Goal: Consume media (video, audio): Consume media (video, audio)

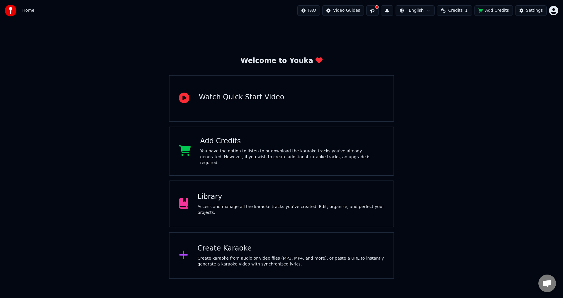
click at [294, 208] on div "Access and manage all the karaoke tracks you’ve created. Edit, organize, and pe…" at bounding box center [291, 210] width 187 height 12
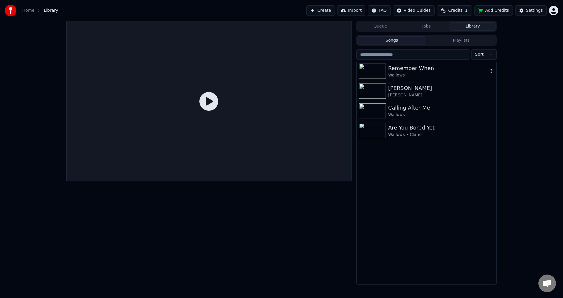
click at [425, 72] on div "Wallows" at bounding box center [438, 75] width 100 height 6
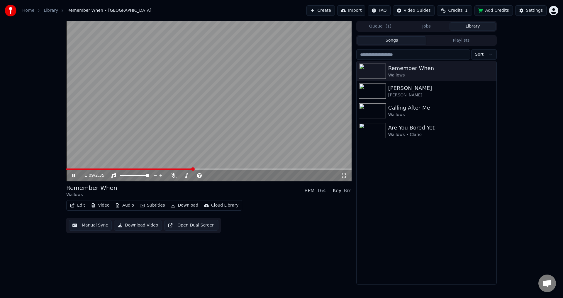
click at [194, 169] on span at bounding box center [208, 169] width 285 height 1
click at [174, 176] on icon at bounding box center [174, 175] width 6 height 5
click at [424, 24] on button "Jobs" at bounding box center [426, 26] width 46 height 9
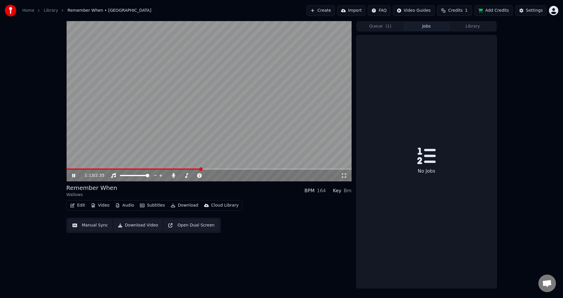
click at [387, 28] on span "( 1 )" at bounding box center [389, 26] width 6 height 6
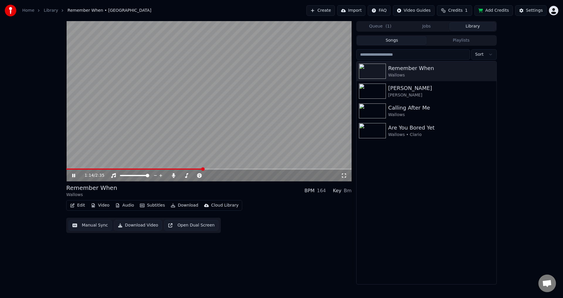
click at [470, 26] on button "Library" at bounding box center [472, 26] width 46 height 9
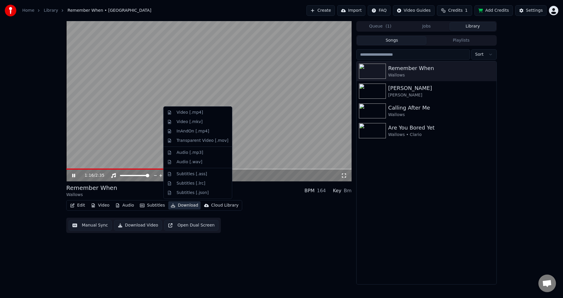
click at [175, 205] on button "Download" at bounding box center [184, 205] width 32 height 8
click at [192, 110] on div "Video [.mp4]" at bounding box center [190, 113] width 26 height 6
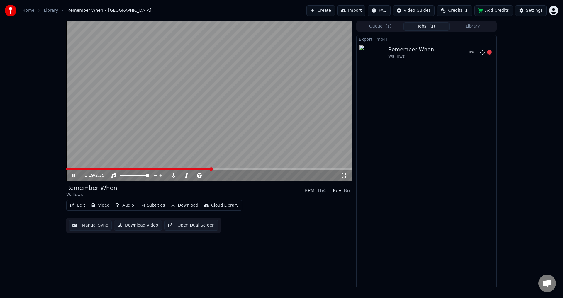
click at [434, 55] on div "Remember When Wallows" at bounding box center [426, 52] width 76 height 14
click at [318, 96] on video at bounding box center [208, 101] width 285 height 160
click at [233, 145] on video at bounding box center [208, 101] width 285 height 160
click at [295, 131] on video at bounding box center [208, 101] width 285 height 160
click at [472, 51] on button "Show" at bounding box center [474, 52] width 21 height 11
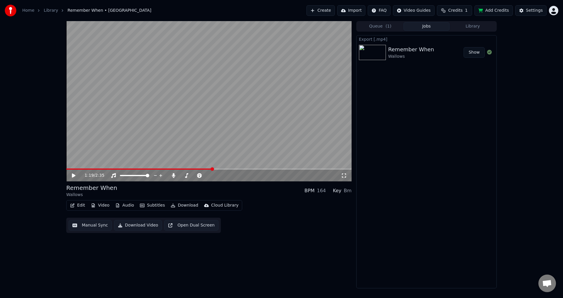
click at [216, 125] on video at bounding box center [208, 101] width 285 height 160
click at [345, 177] on icon at bounding box center [344, 176] width 4 height 4
click at [186, 145] on video at bounding box center [208, 101] width 285 height 160
click at [169, 168] on video at bounding box center [208, 101] width 285 height 160
click at [171, 171] on div "1:23 / 2:35" at bounding box center [208, 176] width 285 height 12
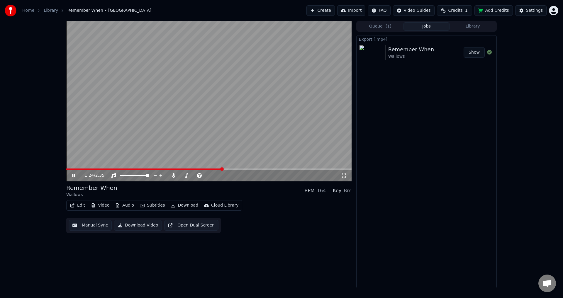
click at [102, 169] on span at bounding box center [144, 169] width 156 height 1
click at [347, 174] on div "0:20 / 2:35" at bounding box center [209, 176] width 281 height 6
click at [345, 175] on icon at bounding box center [344, 175] width 6 height 5
click at [143, 110] on video at bounding box center [208, 101] width 285 height 160
click at [79, 203] on button "Edit" at bounding box center [78, 205] width 20 height 8
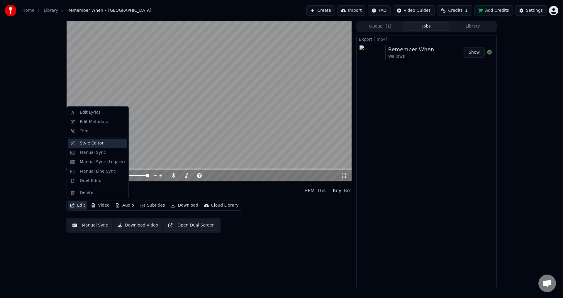
click at [97, 145] on div "Style Editor" at bounding box center [92, 143] width 24 height 6
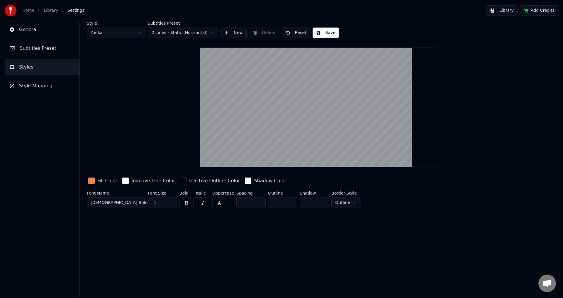
click at [57, 52] on button "Subtitles Preset" at bounding box center [42, 48] width 74 height 16
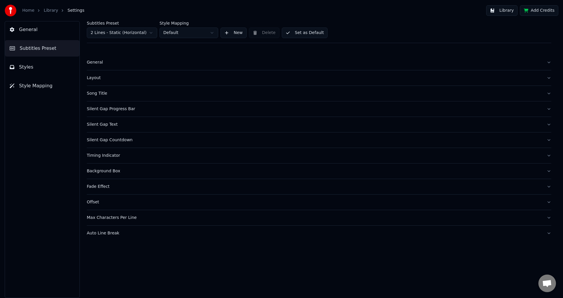
click at [104, 82] on button "Layout" at bounding box center [319, 77] width 464 height 15
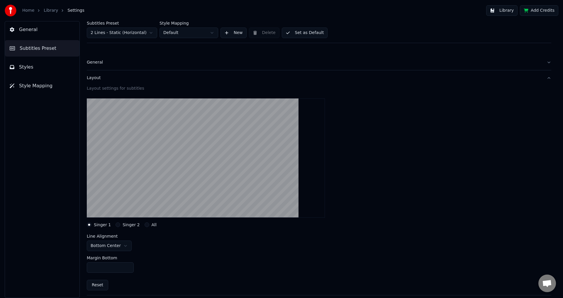
scroll to position [29, 0]
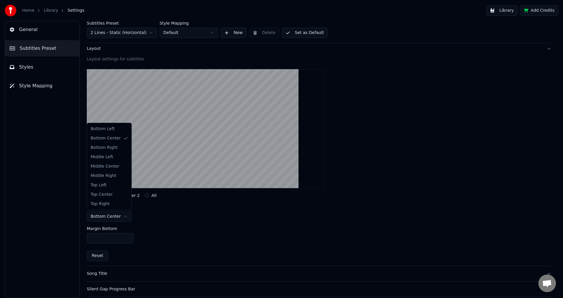
click at [120, 215] on html "Home Library Settings Library Add Credits General Subtitles Preset Styles Style…" at bounding box center [281, 149] width 563 height 298
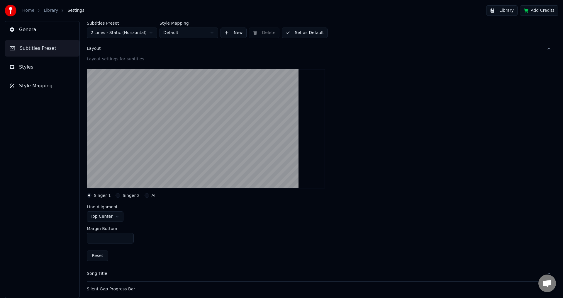
drag, startPoint x: 110, startPoint y: 241, endPoint x: 87, endPoint y: 236, distance: 23.7
click at [87, 236] on input "***" at bounding box center [110, 238] width 47 height 11
type input "***"
click at [308, 31] on button "Set as Default" at bounding box center [305, 33] width 46 height 11
click at [298, 30] on button "Done" at bounding box center [296, 33] width 28 height 11
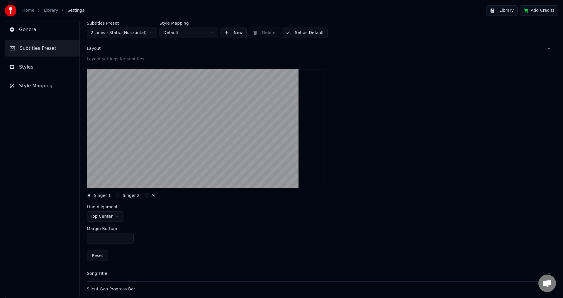
click at [22, 33] on span "General" at bounding box center [28, 29] width 18 height 7
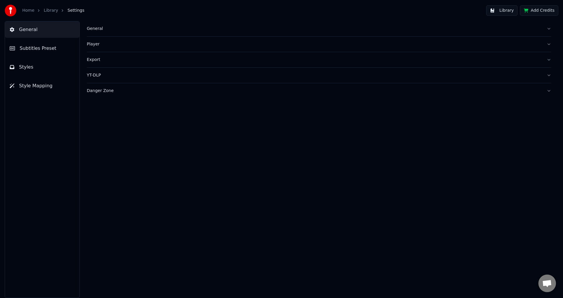
scroll to position [0, 0]
click at [49, 9] on link "Library" at bounding box center [51, 11] width 14 height 6
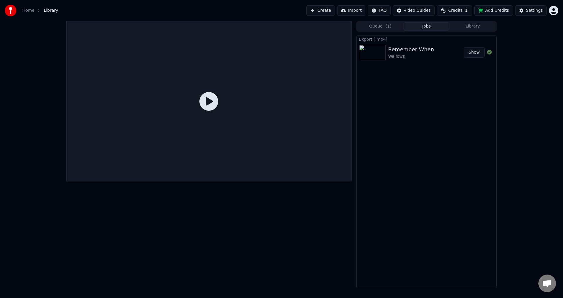
drag, startPoint x: 207, startPoint y: 134, endPoint x: 349, endPoint y: 62, distance: 158.9
click at [207, 133] on div at bounding box center [208, 101] width 285 height 160
click at [441, 58] on div "Remember When Wallows" at bounding box center [425, 52] width 75 height 14
click at [381, 26] on button "Queue ( 1 )" at bounding box center [380, 26] width 46 height 9
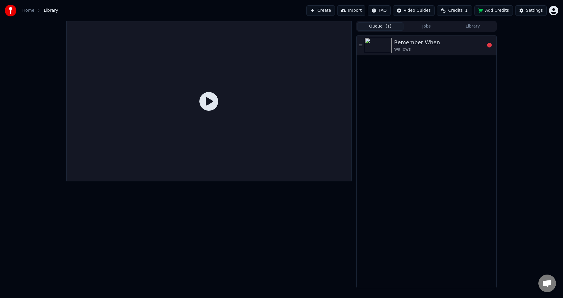
click at [404, 43] on div "Remember When" at bounding box center [417, 42] width 46 height 8
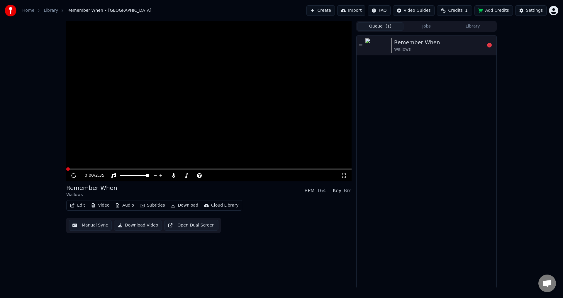
click at [404, 43] on div "Remember When" at bounding box center [417, 42] width 46 height 8
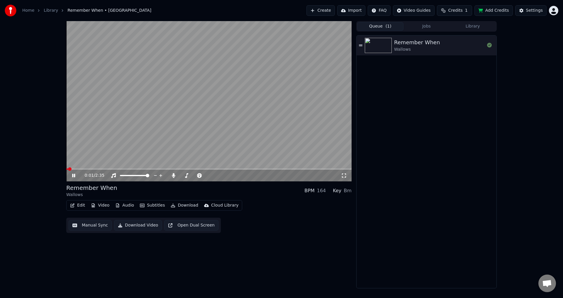
click at [116, 168] on video at bounding box center [208, 101] width 285 height 160
click at [116, 169] on span at bounding box center [208, 169] width 285 height 1
click at [140, 141] on video at bounding box center [208, 101] width 285 height 160
click at [95, 169] on span at bounding box center [94, 169] width 56 height 1
click at [156, 205] on button "Subtitles" at bounding box center [153, 205] width 30 height 8
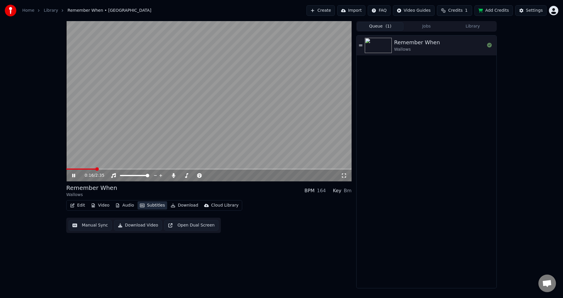
click at [156, 205] on button "Subtitles" at bounding box center [153, 205] width 30 height 8
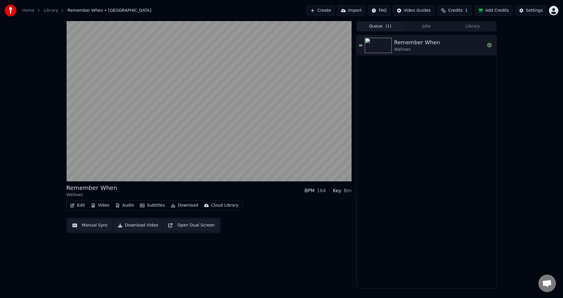
click at [75, 205] on button "Edit" at bounding box center [78, 205] width 20 height 8
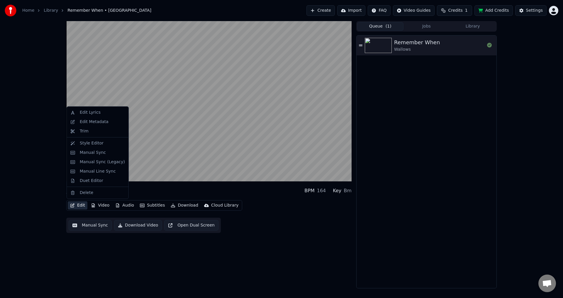
click at [75, 205] on button "Edit" at bounding box center [78, 205] width 20 height 8
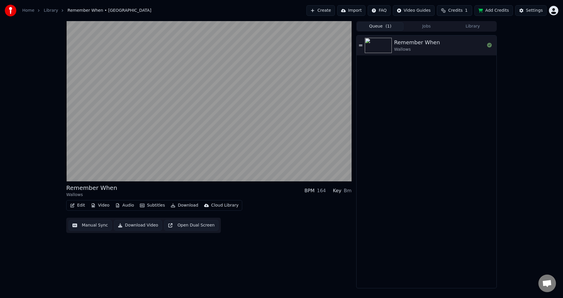
click at [104, 206] on button "Video" at bounding box center [100, 205] width 23 height 8
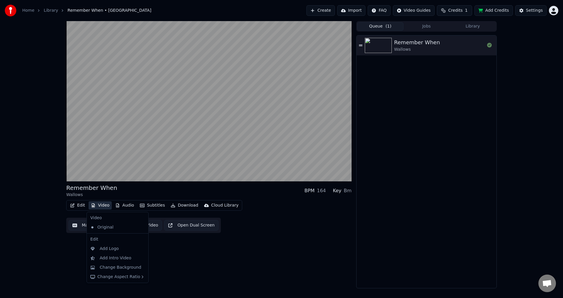
click at [104, 206] on button "Video" at bounding box center [100, 205] width 23 height 8
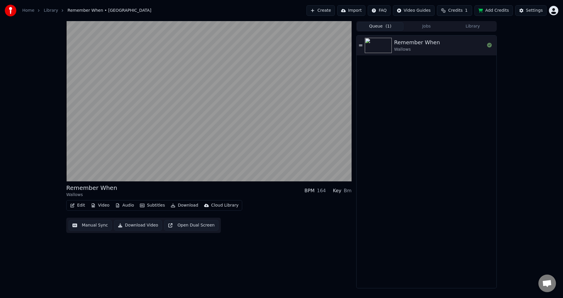
click at [239, 143] on video at bounding box center [208, 101] width 285 height 160
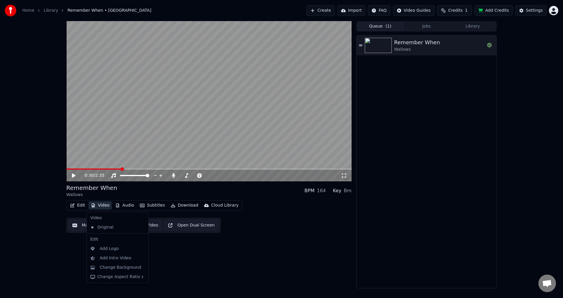
click at [100, 203] on button "Video" at bounding box center [100, 205] width 23 height 8
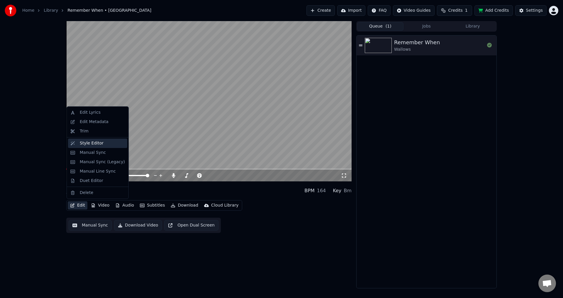
click at [92, 145] on div "Style Editor" at bounding box center [92, 143] width 24 height 6
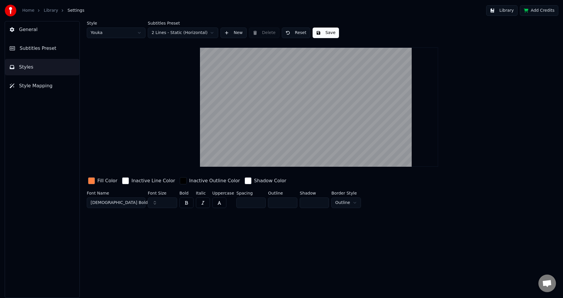
click at [41, 39] on div "General Subtitles Preset Styles Style Mapping" at bounding box center [42, 159] width 75 height 277
click at [45, 50] on span "Subtitles Preset" at bounding box center [38, 48] width 37 height 7
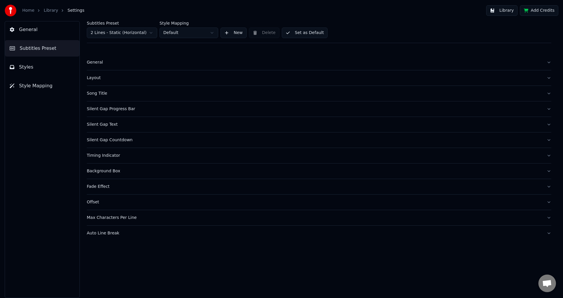
click at [112, 184] on div "Fade Effect" at bounding box center [314, 187] width 455 height 6
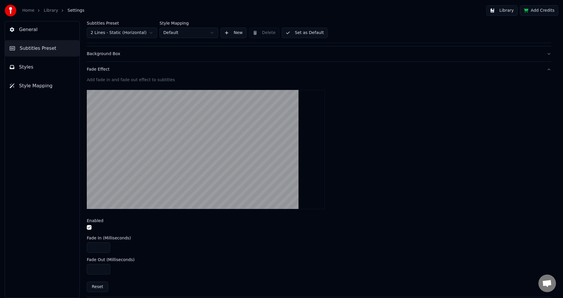
scroll to position [167, 0]
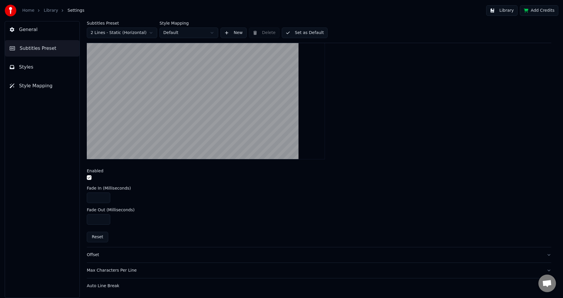
click at [104, 196] on input "***" at bounding box center [98, 198] width 23 height 11
type input "***"
click at [104, 196] on input "***" at bounding box center [98, 198] width 23 height 11
click at [104, 219] on input "***" at bounding box center [98, 219] width 23 height 11
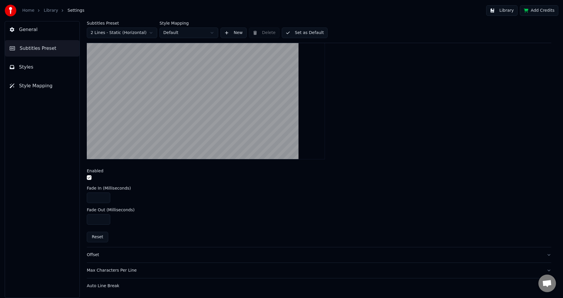
type input "***"
click at [104, 218] on input "***" at bounding box center [98, 219] width 23 height 11
click at [301, 32] on button "Set as Default" at bounding box center [305, 33] width 46 height 11
click at [301, 32] on button "Done" at bounding box center [296, 33] width 28 height 11
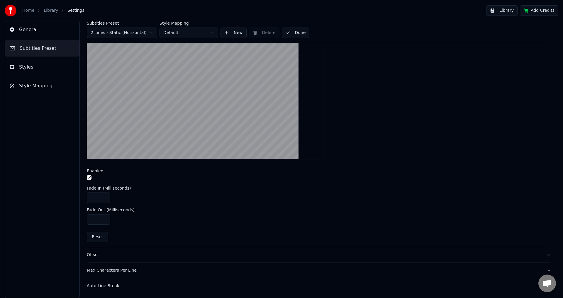
click at [301, 32] on button "Done" at bounding box center [296, 33] width 28 height 11
click at [53, 11] on link "Library" at bounding box center [51, 11] width 14 height 6
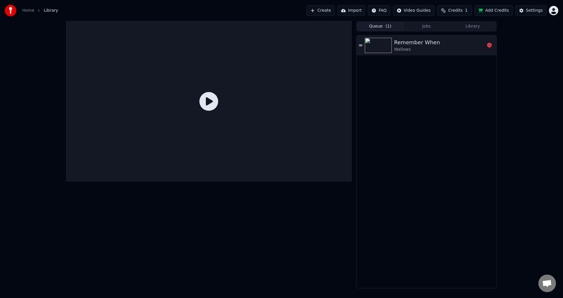
click at [409, 48] on div "Wallows" at bounding box center [417, 50] width 46 height 6
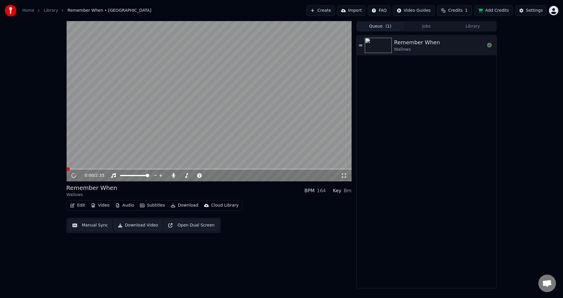
click at [174, 115] on video at bounding box center [208, 101] width 285 height 160
click at [127, 168] on video at bounding box center [208, 101] width 285 height 160
click at [128, 169] on span at bounding box center [208, 169] width 285 height 1
click at [152, 124] on video at bounding box center [208, 101] width 285 height 160
click at [91, 169] on span at bounding box center [79, 169] width 26 height 1
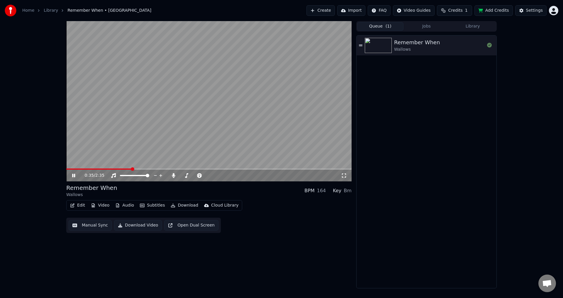
click at [248, 144] on video at bounding box center [208, 101] width 285 height 160
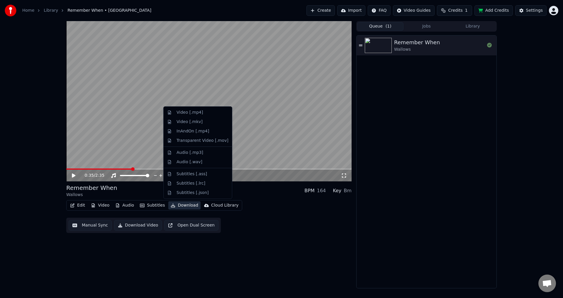
click at [174, 208] on button "Download" at bounding box center [184, 205] width 32 height 8
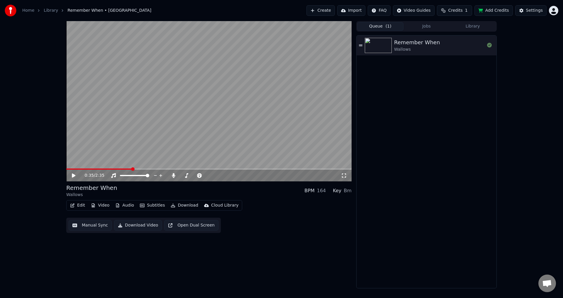
click at [231, 137] on video at bounding box center [208, 101] width 285 height 160
click at [141, 169] on span at bounding box center [208, 169] width 285 height 1
click at [78, 204] on button "Edit" at bounding box center [78, 205] width 20 height 8
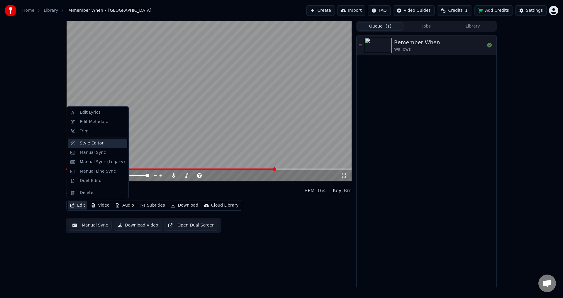
click at [88, 142] on div "Style Editor" at bounding box center [92, 143] width 24 height 6
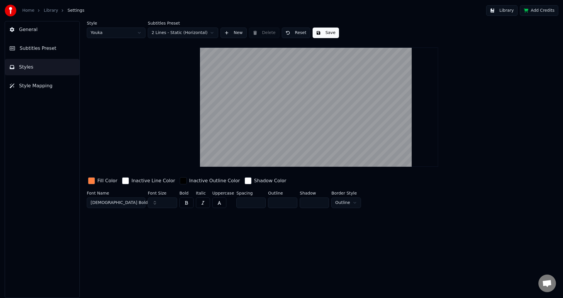
click at [50, 55] on button "Subtitles Preset" at bounding box center [42, 48] width 74 height 16
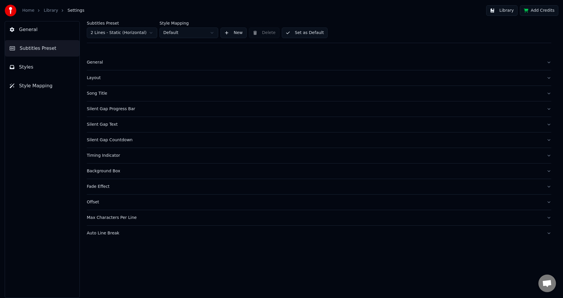
click at [138, 186] on div "Fade Effect" at bounding box center [314, 187] width 455 height 6
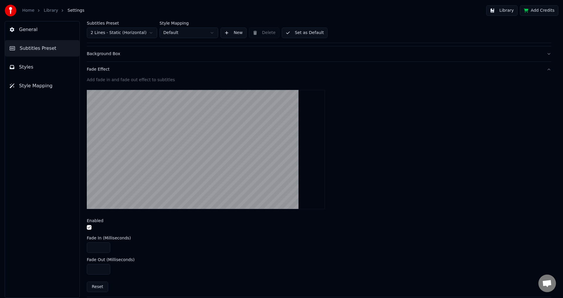
scroll to position [167, 0]
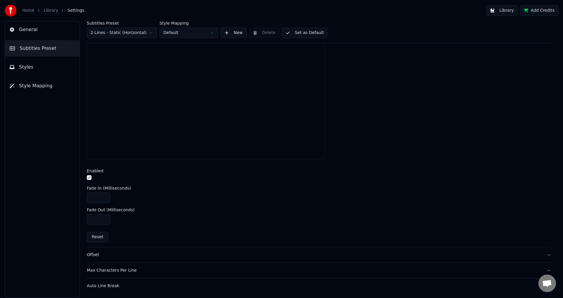
type input "***"
click at [103, 220] on input "***" at bounding box center [98, 219] width 23 height 11
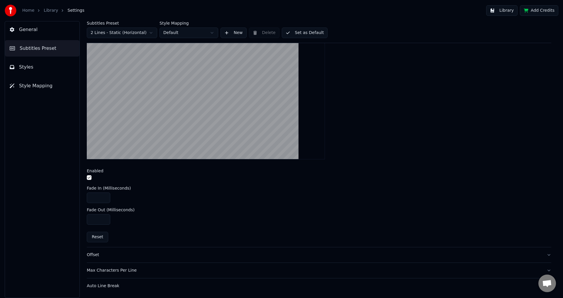
click at [301, 35] on button "Set as Default" at bounding box center [305, 33] width 46 height 11
click at [301, 35] on button "Done" at bounding box center [296, 33] width 28 height 11
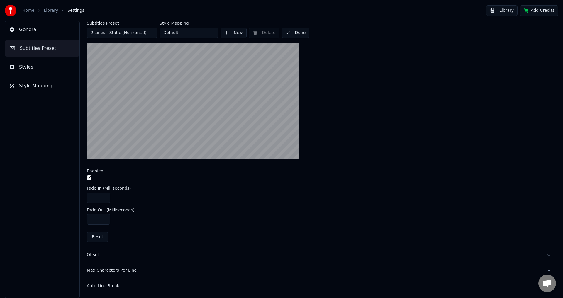
click at [45, 10] on link "Library" at bounding box center [51, 11] width 14 height 6
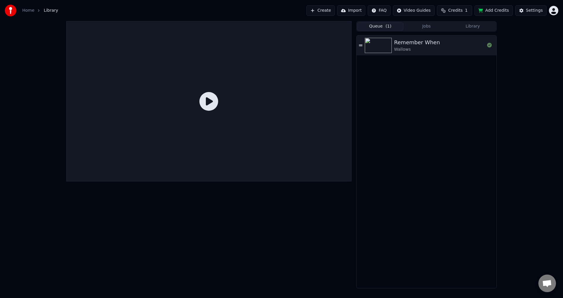
drag, startPoint x: 215, startPoint y: 121, endPoint x: 250, endPoint y: 95, distance: 43.7
click at [215, 116] on div at bounding box center [208, 101] width 285 height 160
click at [413, 40] on div "Remember When" at bounding box center [417, 42] width 46 height 8
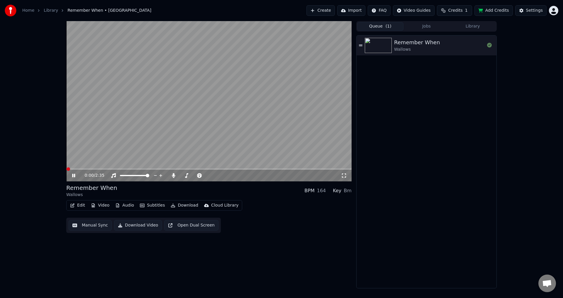
click at [195, 168] on video at bounding box center [208, 101] width 285 height 160
click at [196, 168] on video at bounding box center [208, 101] width 285 height 160
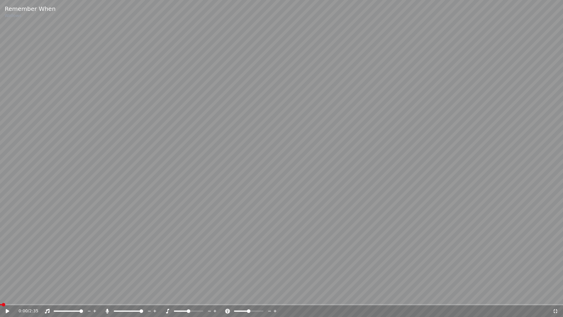
click at [449, 298] on span at bounding box center [281, 304] width 563 height 1
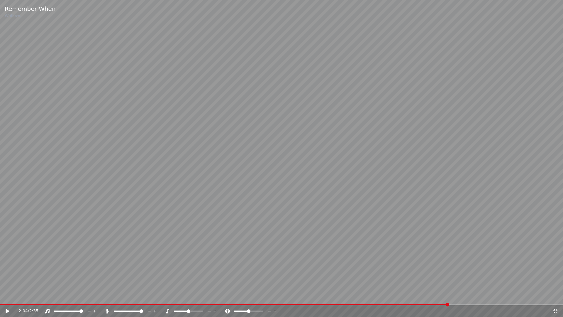
click at [442, 257] on video at bounding box center [281, 158] width 563 height 317
drag, startPoint x: 430, startPoint y: 305, endPoint x: 427, endPoint y: 304, distance: 3.1
click at [430, 298] on div "2:05 / 2:35" at bounding box center [281, 311] width 563 height 12
click at [427, 298] on video at bounding box center [281, 158] width 563 height 317
click at [427, 298] on span at bounding box center [213, 304] width 427 height 1
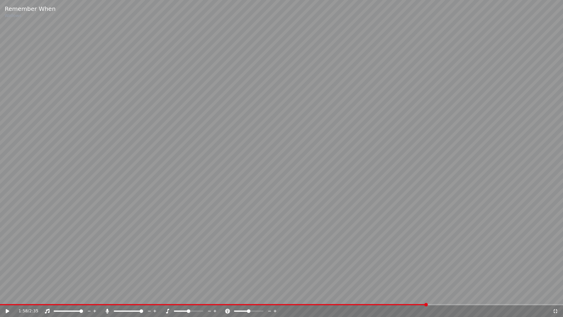
click at [406, 258] on video at bounding box center [281, 158] width 563 height 317
click at [405, 298] on span at bounding box center [202, 304] width 405 height 1
click at [554, 298] on icon at bounding box center [555, 311] width 4 height 4
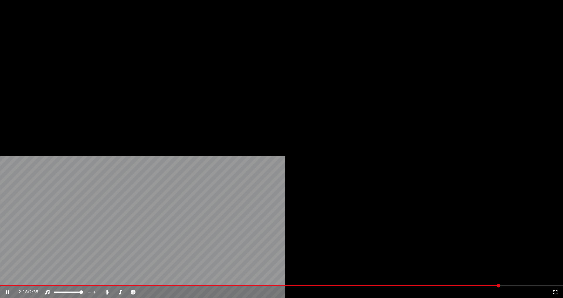
click at [322, 121] on video at bounding box center [281, 158] width 563 height 317
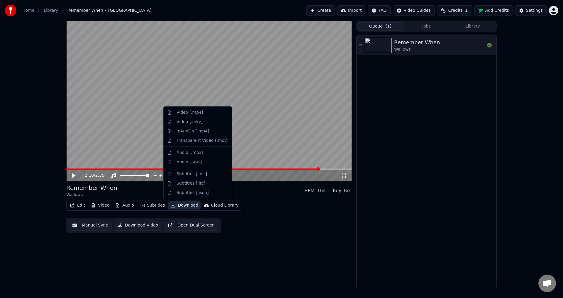
click at [171, 206] on icon "button" at bounding box center [173, 205] width 5 height 4
click at [185, 113] on div "Video [.mp4]" at bounding box center [190, 113] width 26 height 6
